Goal: Navigation & Orientation: Find specific page/section

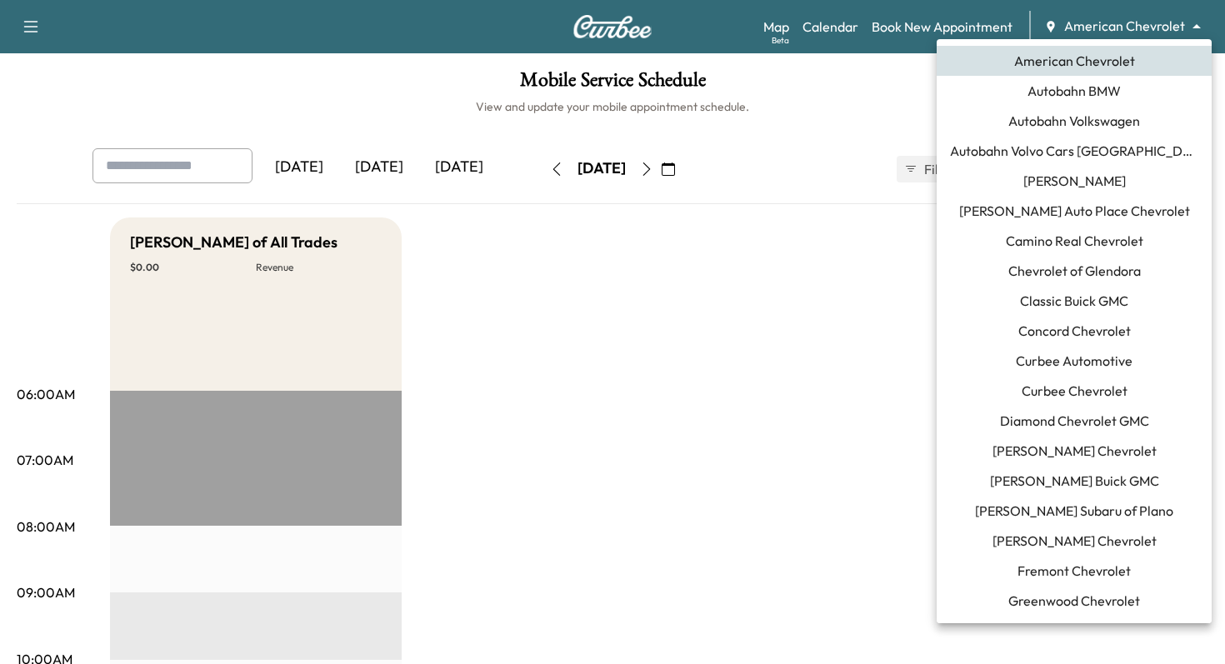
click at [1167, 32] on body "Support Log Out Map Beta Calendar Book New Appointment American Chevrolet *****…" at bounding box center [612, 332] width 1225 height 664
click at [1077, 302] on span "Classic Buick GMC" at bounding box center [1074, 301] width 108 height 20
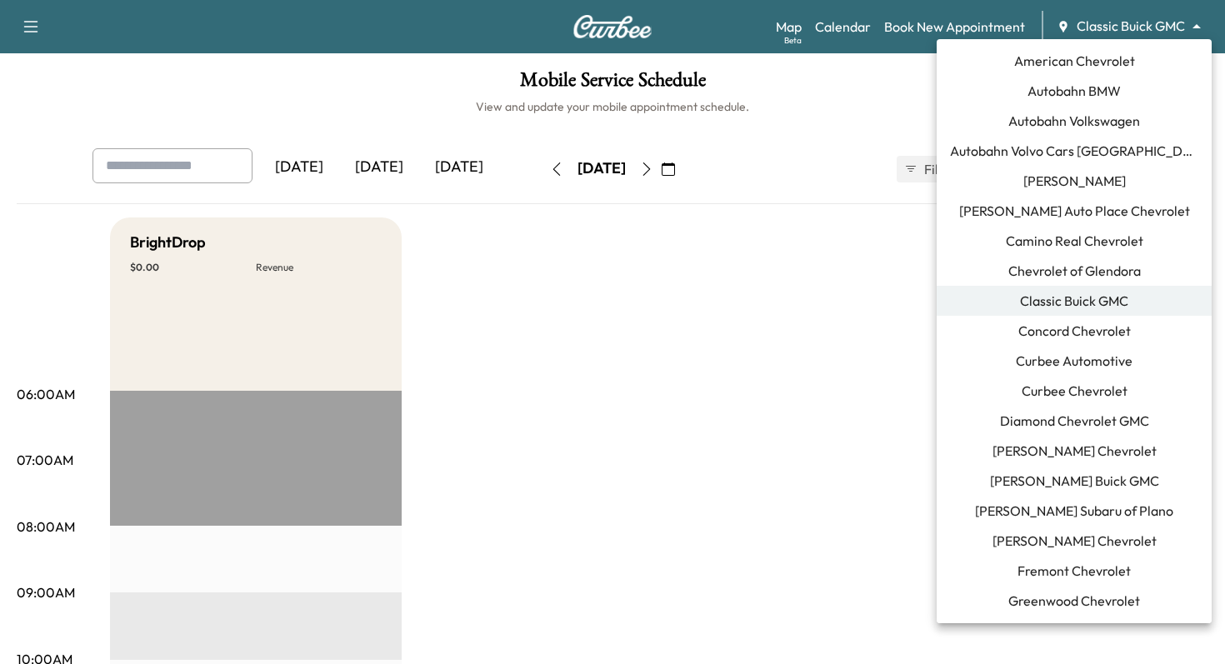
click at [1171, 33] on body "Support Log Out Map Beta Calendar Book New Appointment Classic Buick GMC ******…" at bounding box center [612, 332] width 1225 height 664
click at [1072, 480] on span "[PERSON_NAME] Buick GMC" at bounding box center [1074, 481] width 169 height 20
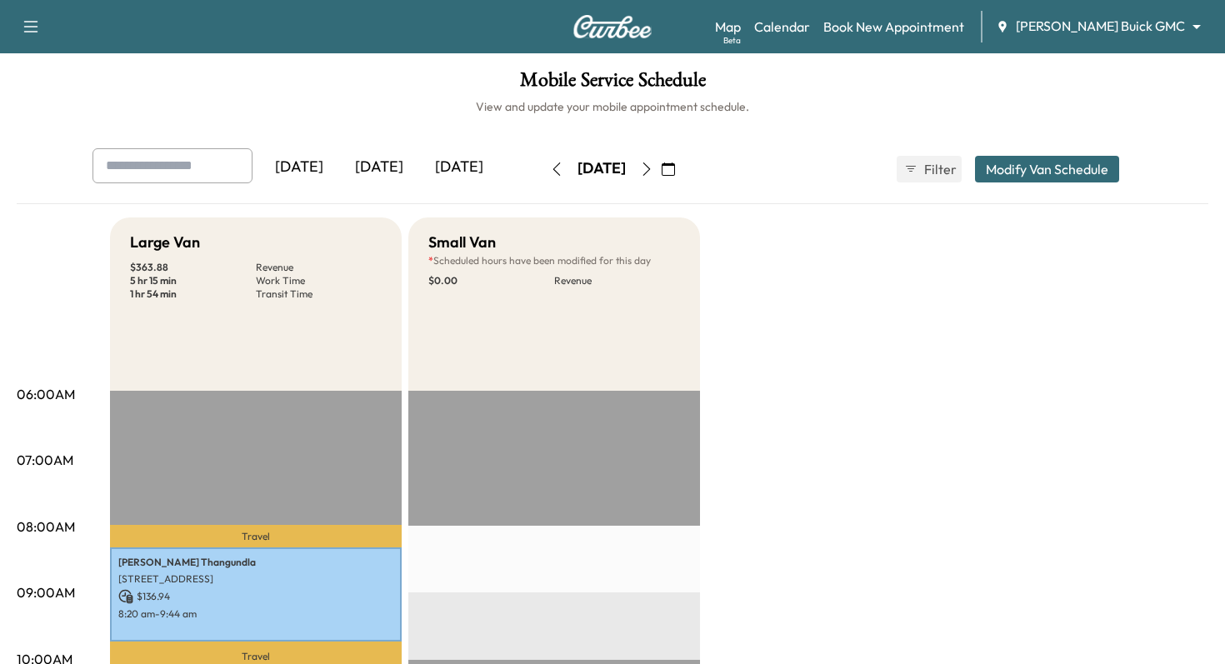
click at [550, 167] on icon "button" at bounding box center [556, 168] width 13 height 13
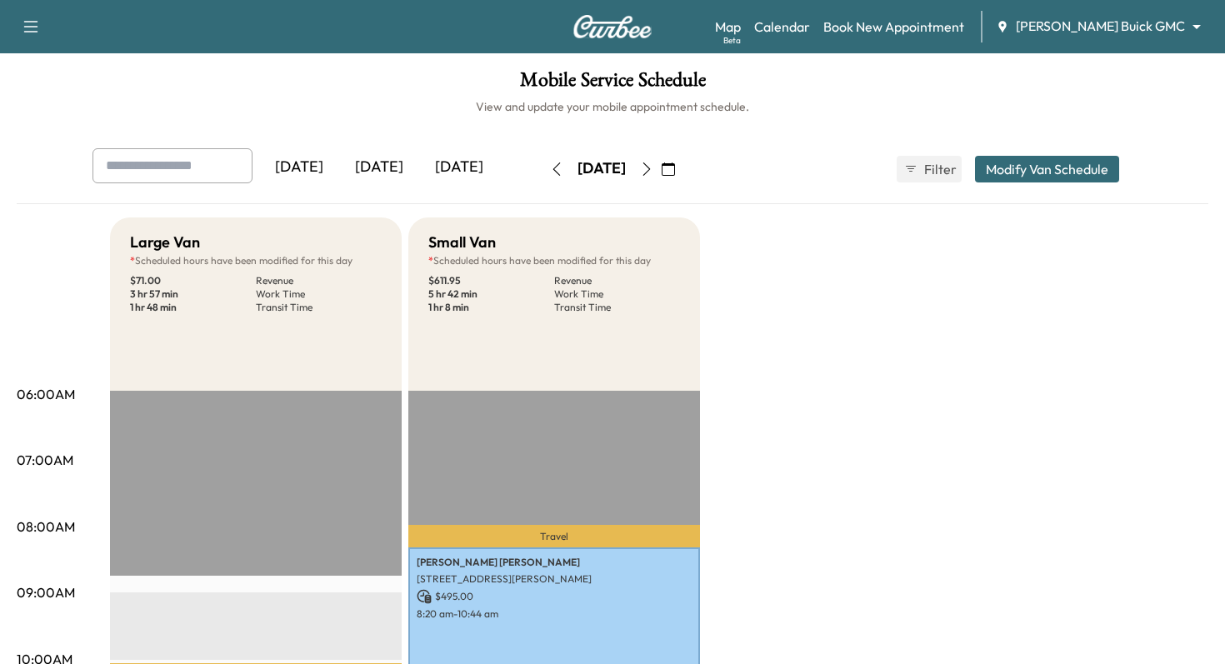
click at [1182, 32] on body "Support Log Out Map Beta Calendar Book New Appointment [PERSON_NAME] Buick GMC …" at bounding box center [612, 332] width 1225 height 664
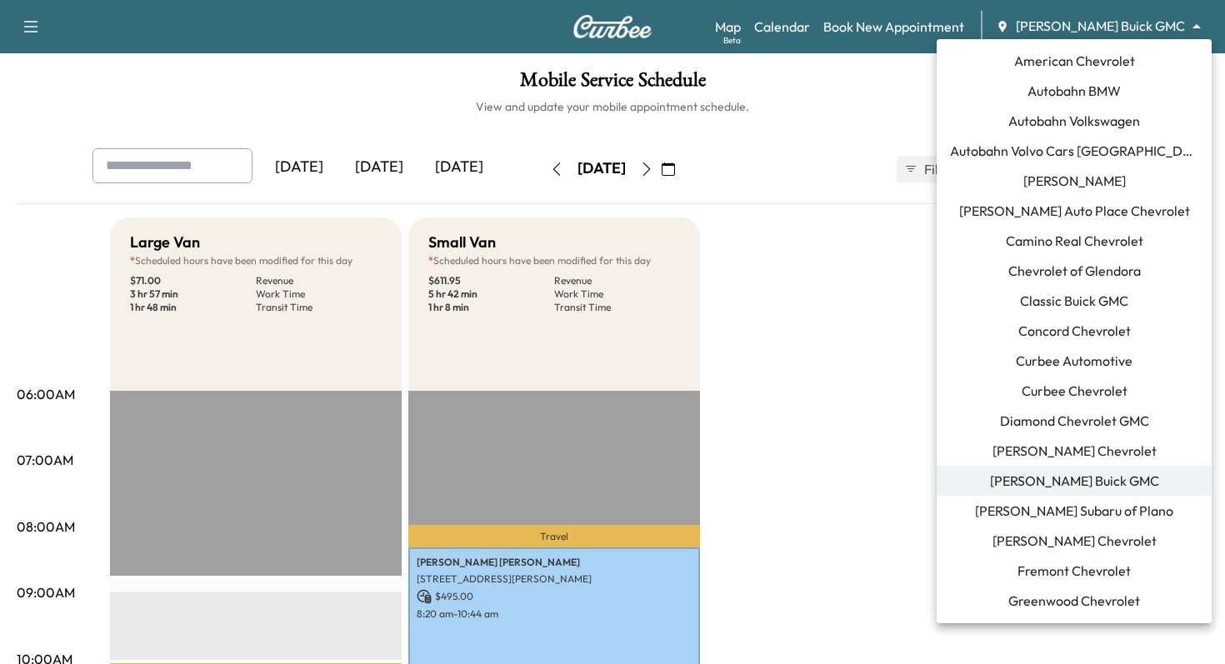
click at [856, 97] on div at bounding box center [612, 332] width 1225 height 664
click at [1187, 29] on body "Support Log Out Map Beta Calendar Book New Appointment [PERSON_NAME] Buick GMC …" at bounding box center [612, 332] width 1225 height 664
click at [1066, 367] on span "Curbee Automotive" at bounding box center [1074, 361] width 117 height 20
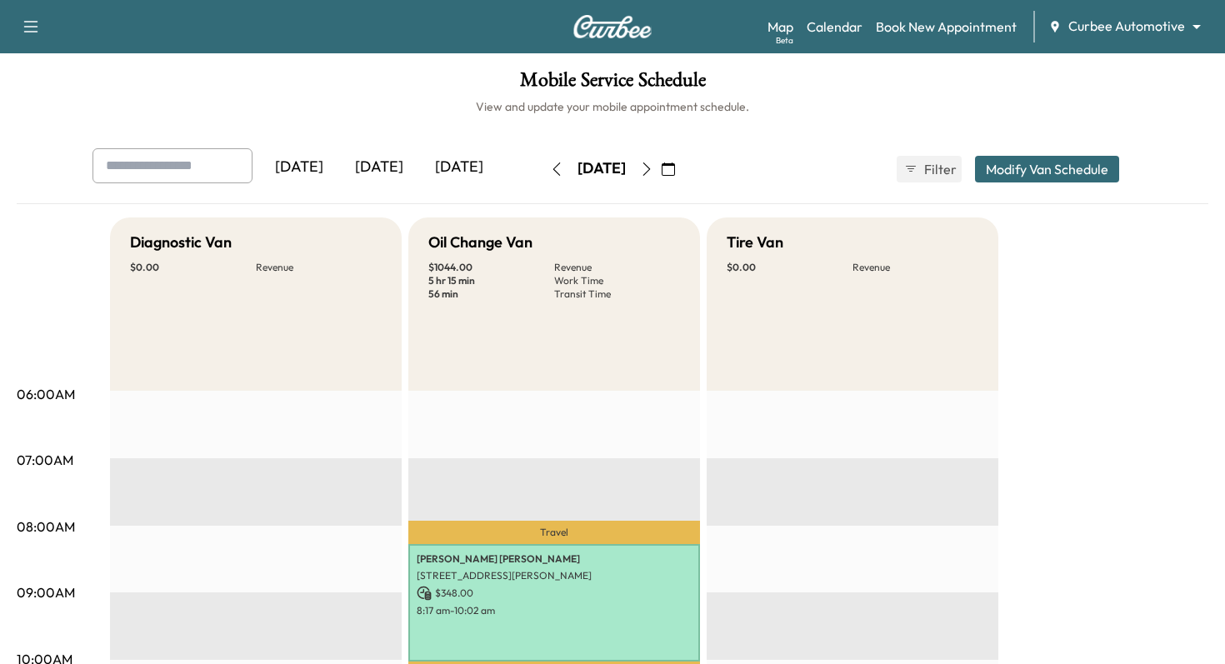
click at [653, 163] on icon "button" at bounding box center [646, 168] width 13 height 13
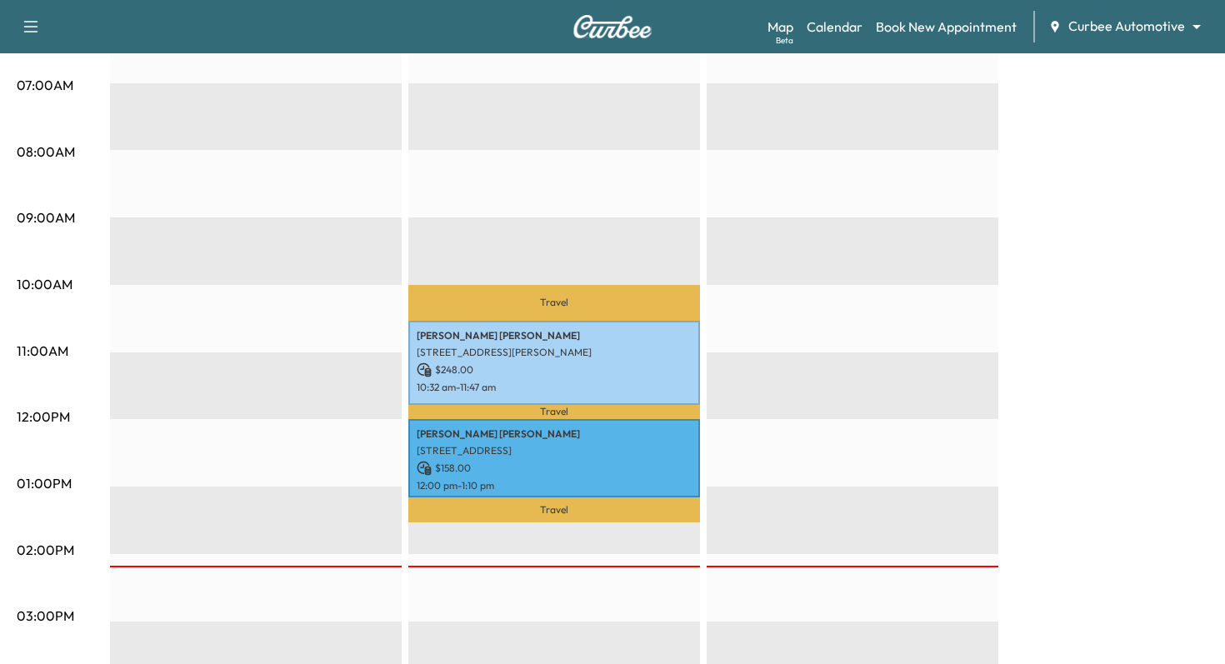
scroll to position [434, 0]
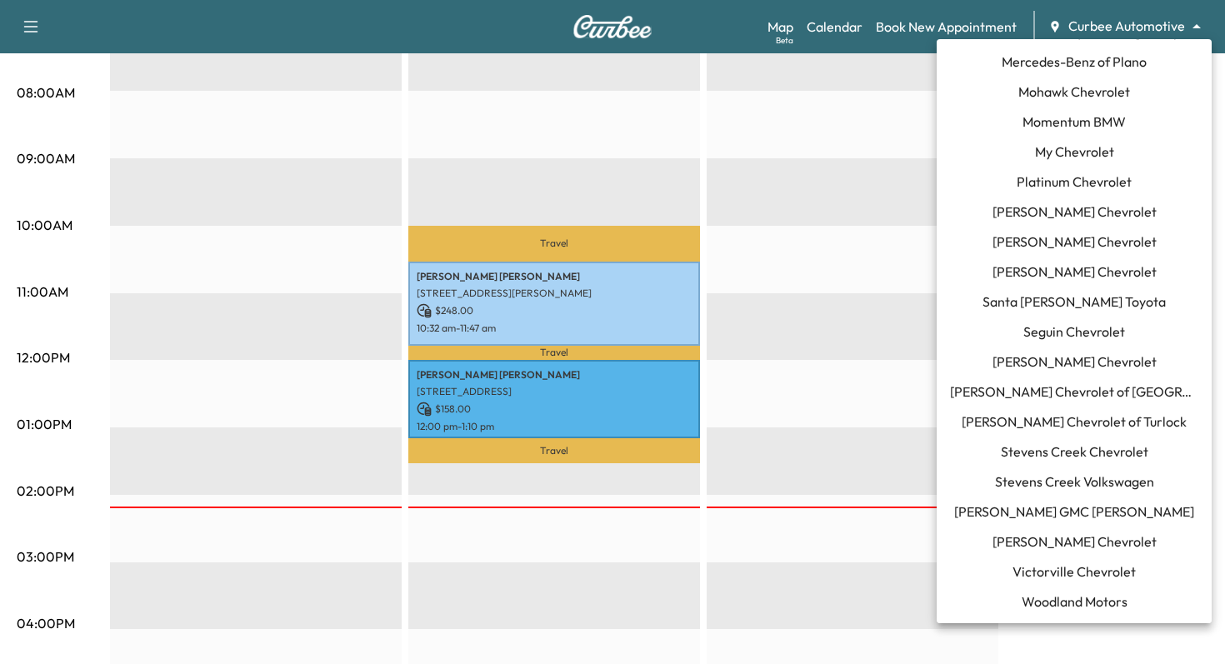
scroll to position [0, 0]
